Goal: Task Accomplishment & Management: Use online tool/utility

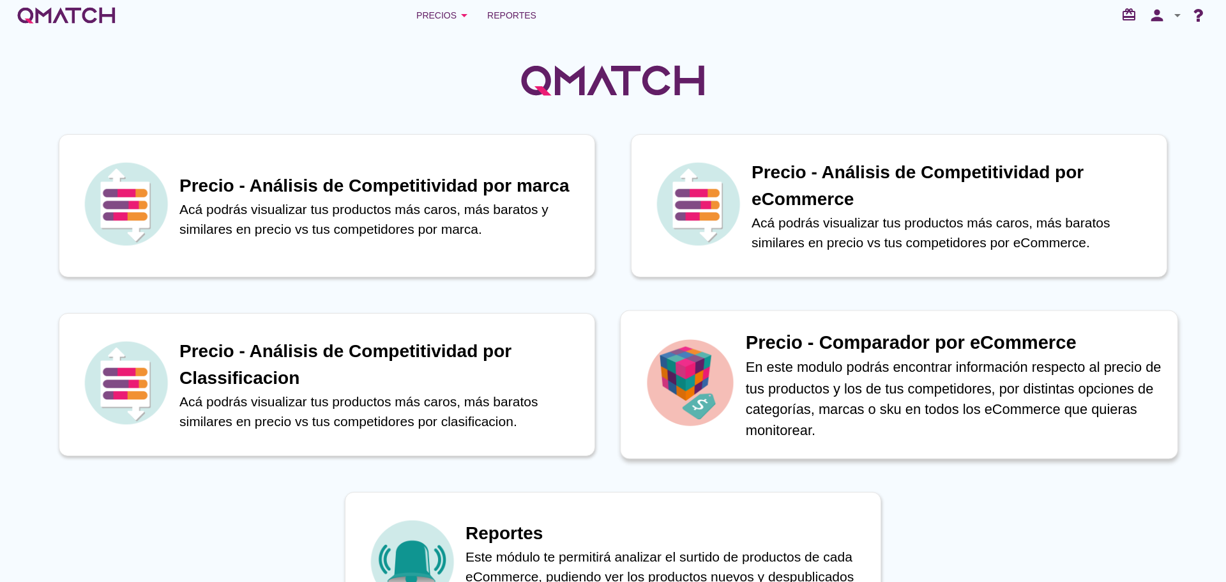
drag, startPoint x: 0, startPoint y: 0, endPoint x: 882, endPoint y: 390, distance: 964.1
click at [882, 390] on p "En este modulo podrás encontrar información respecto al precio de tus productos…" at bounding box center [955, 398] width 418 height 84
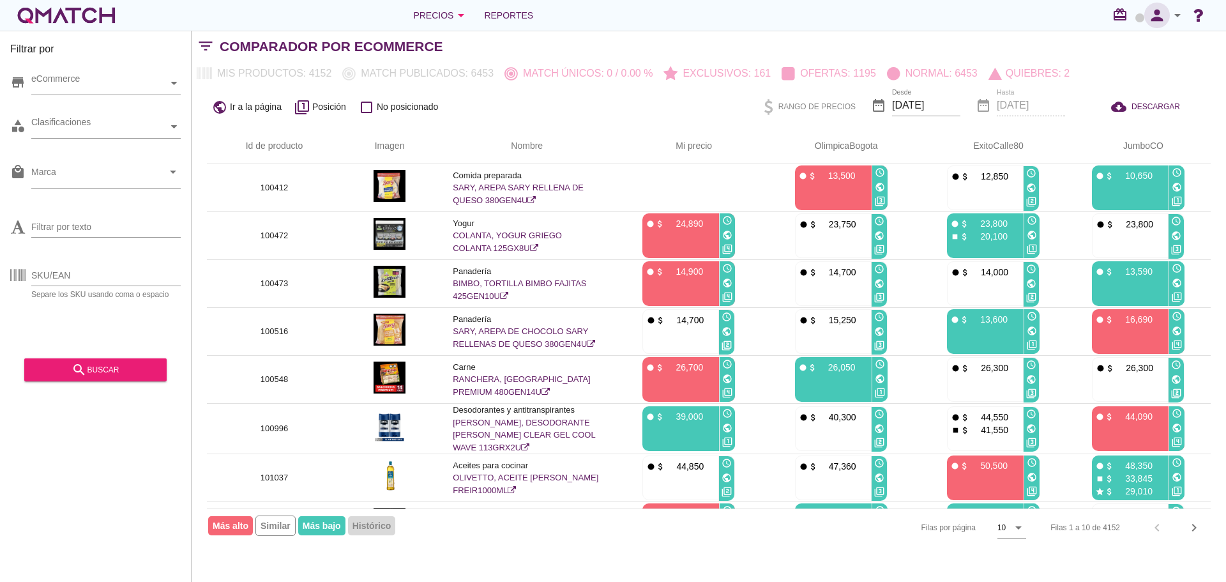
click at [1167, 16] on icon "person" at bounding box center [1157, 15] width 26 height 18
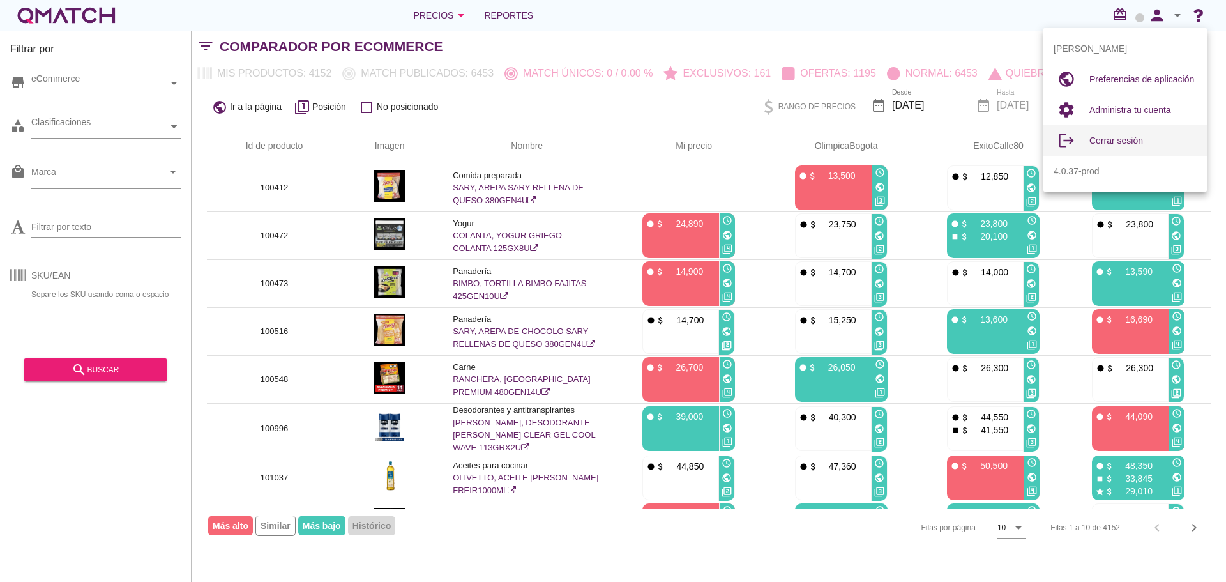
click at [1119, 143] on span "Cerrar sesión" at bounding box center [1116, 140] width 54 height 10
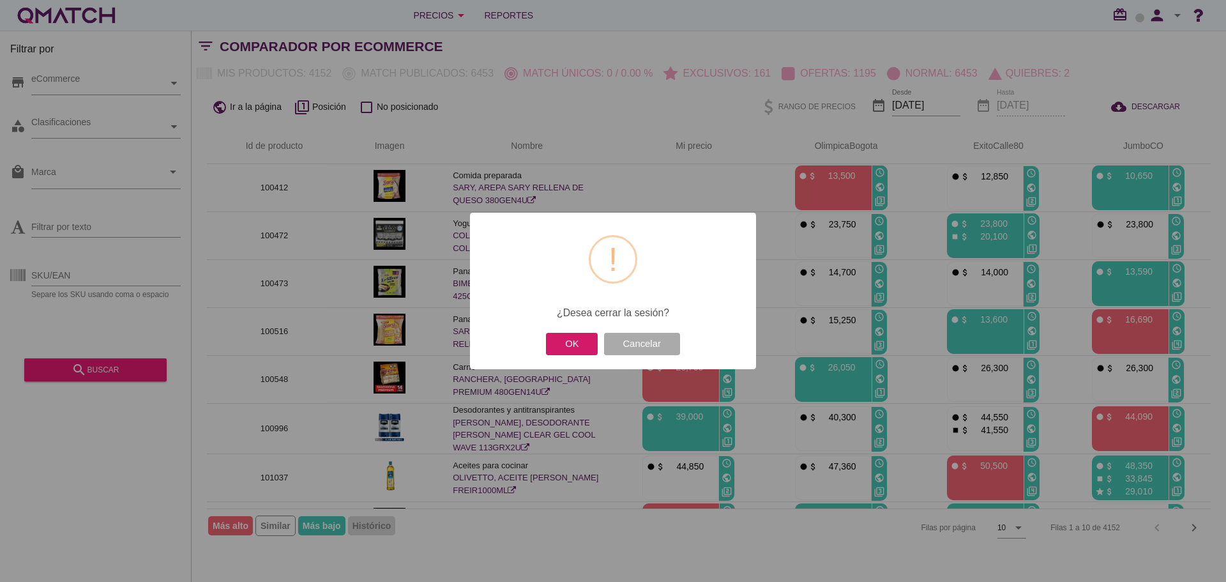
click at [568, 344] on button "OK" at bounding box center [572, 344] width 52 height 22
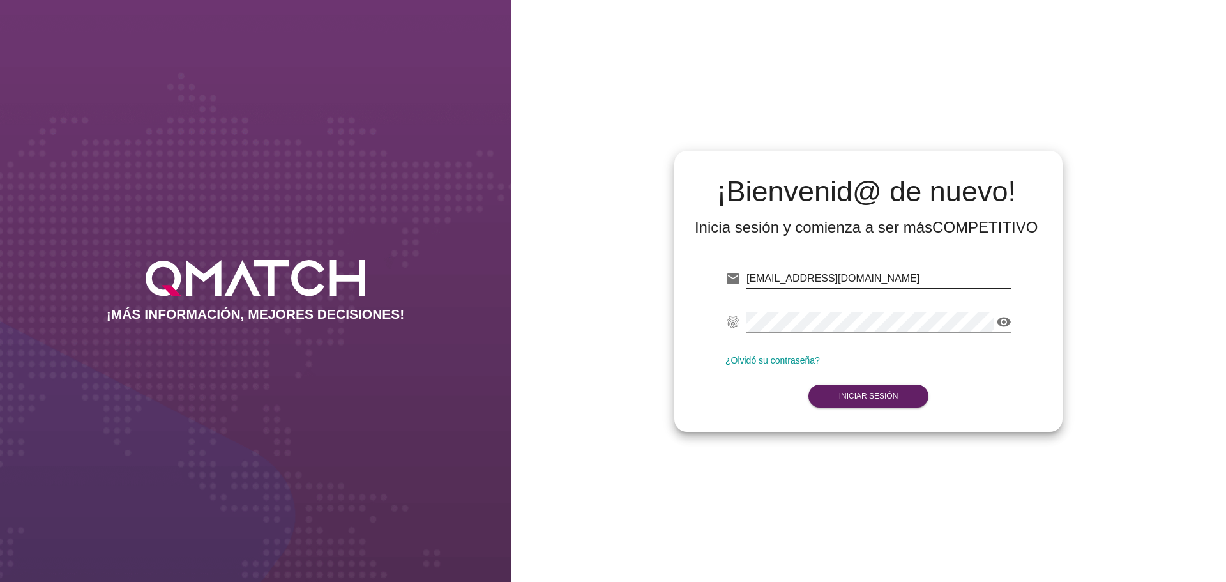
click at [852, 275] on input "[EMAIL_ADDRESS][DOMAIN_NAME]" at bounding box center [878, 278] width 265 height 20
paste input "[EMAIL_ADDRESS][DOMAIN_NAME]"
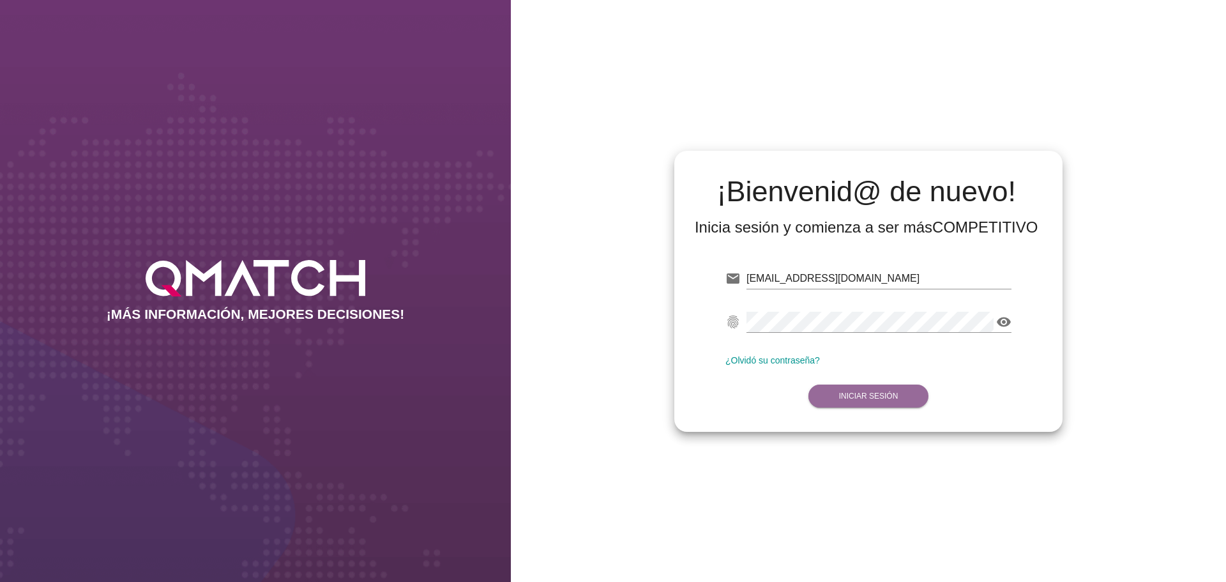
click at [873, 394] on strong "Iniciar Sesión" at bounding box center [868, 395] width 59 height 9
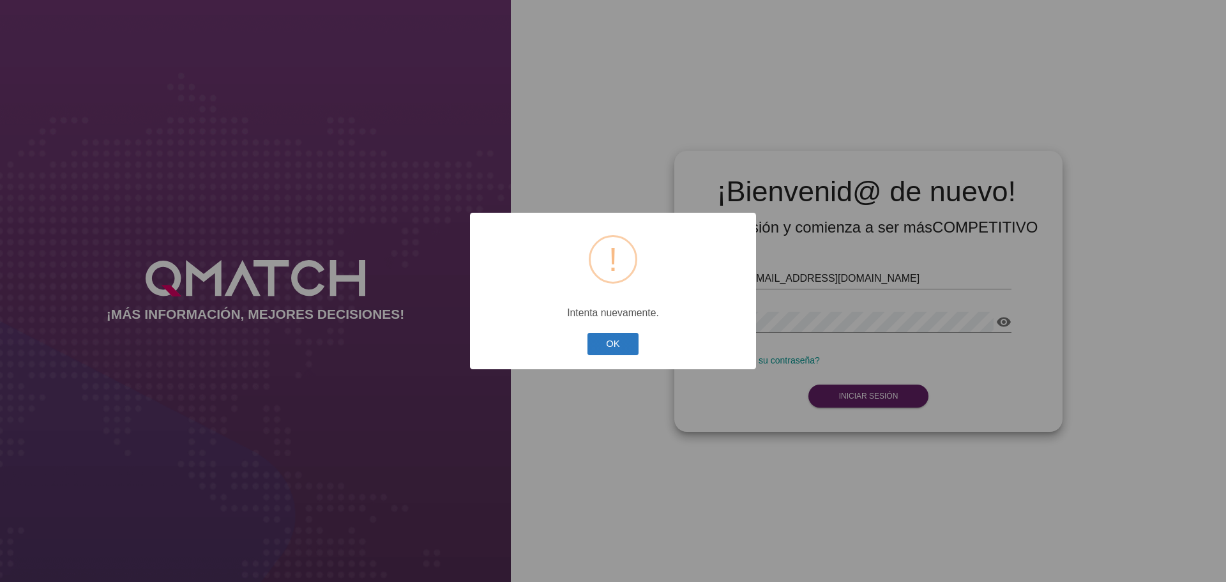
click at [623, 342] on button "OK" at bounding box center [613, 344] width 52 height 22
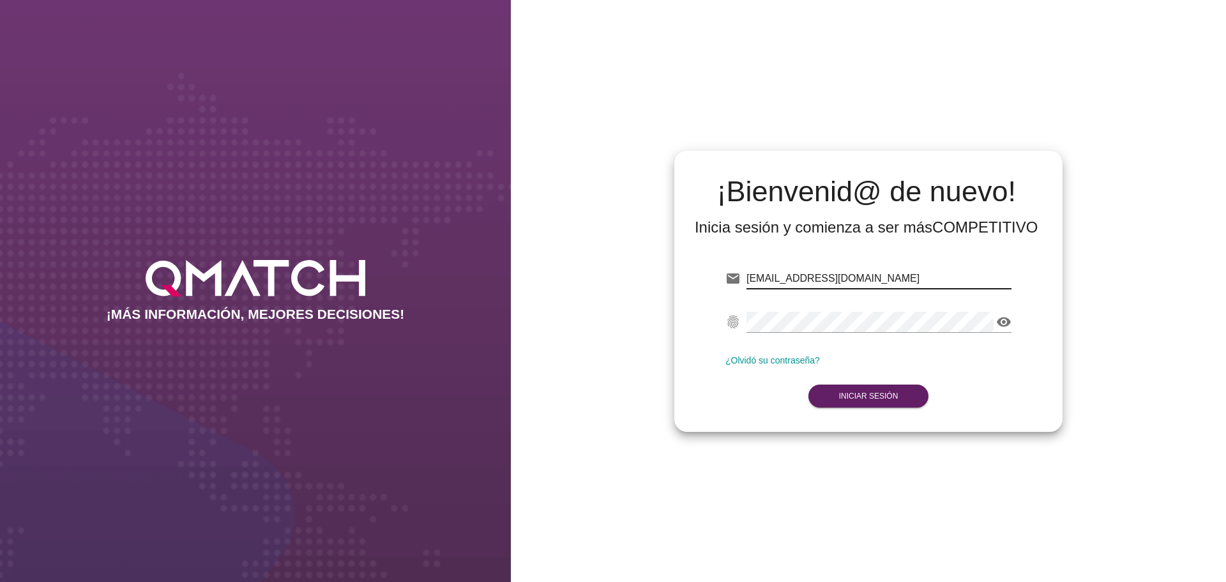
drag, startPoint x: 792, startPoint y: 279, endPoint x: 732, endPoint y: 280, distance: 59.4
click at [733, 280] on div "email [EMAIL_ADDRESS][DOMAIN_NAME]" at bounding box center [868, 280] width 286 height 41
type input "[EMAIL_ADDRESS][DOMAIN_NAME]"
click at [897, 391] on strong "Iniciar Sesión" at bounding box center [868, 395] width 59 height 9
